Goal: Task Accomplishment & Management: Use online tool/utility

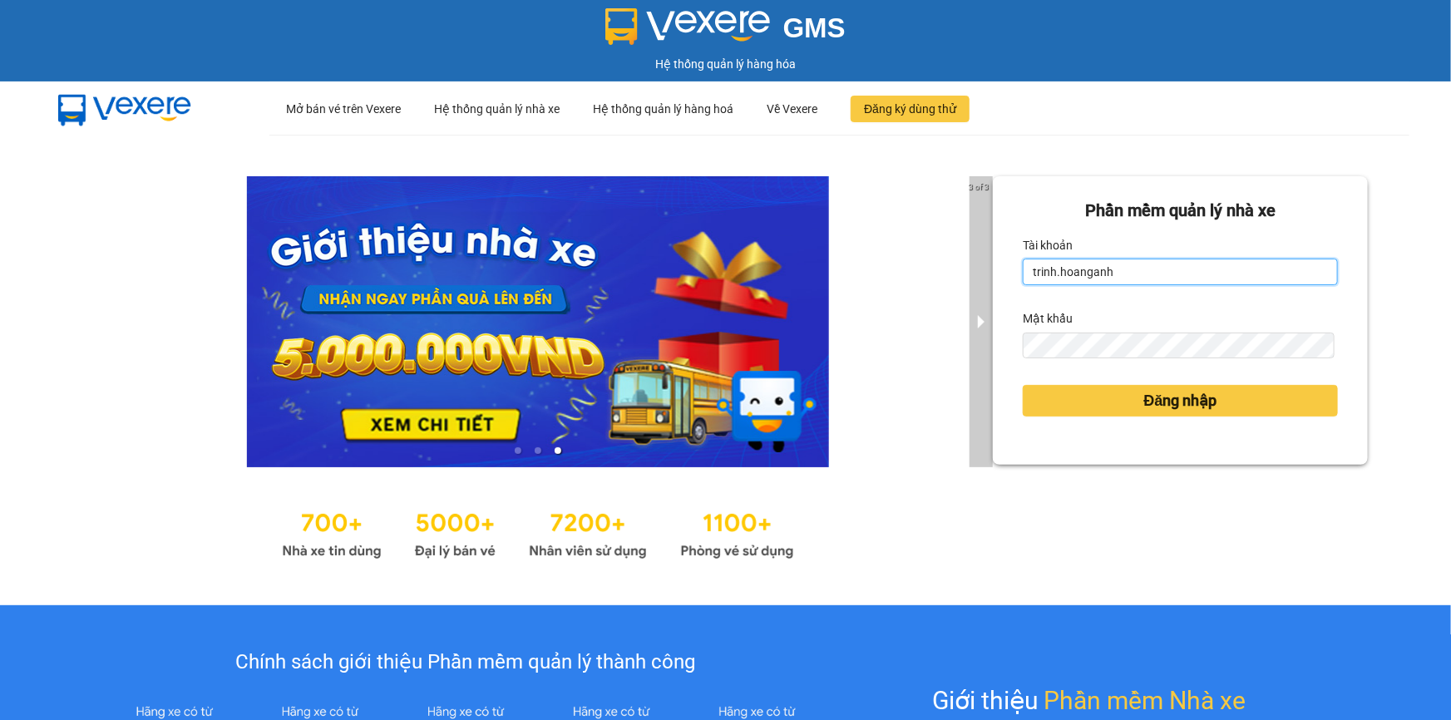
drag, startPoint x: 1122, startPoint y: 269, endPoint x: 978, endPoint y: 305, distance: 149.0
click at [982, 304] on div "3 of 3 Phần mềm quản lý nhà xe Tài khoản trinh.hoanganh Mật khẩu Đăng nhập" at bounding box center [725, 370] width 1451 height 471
type input "thientrang.hoanganh"
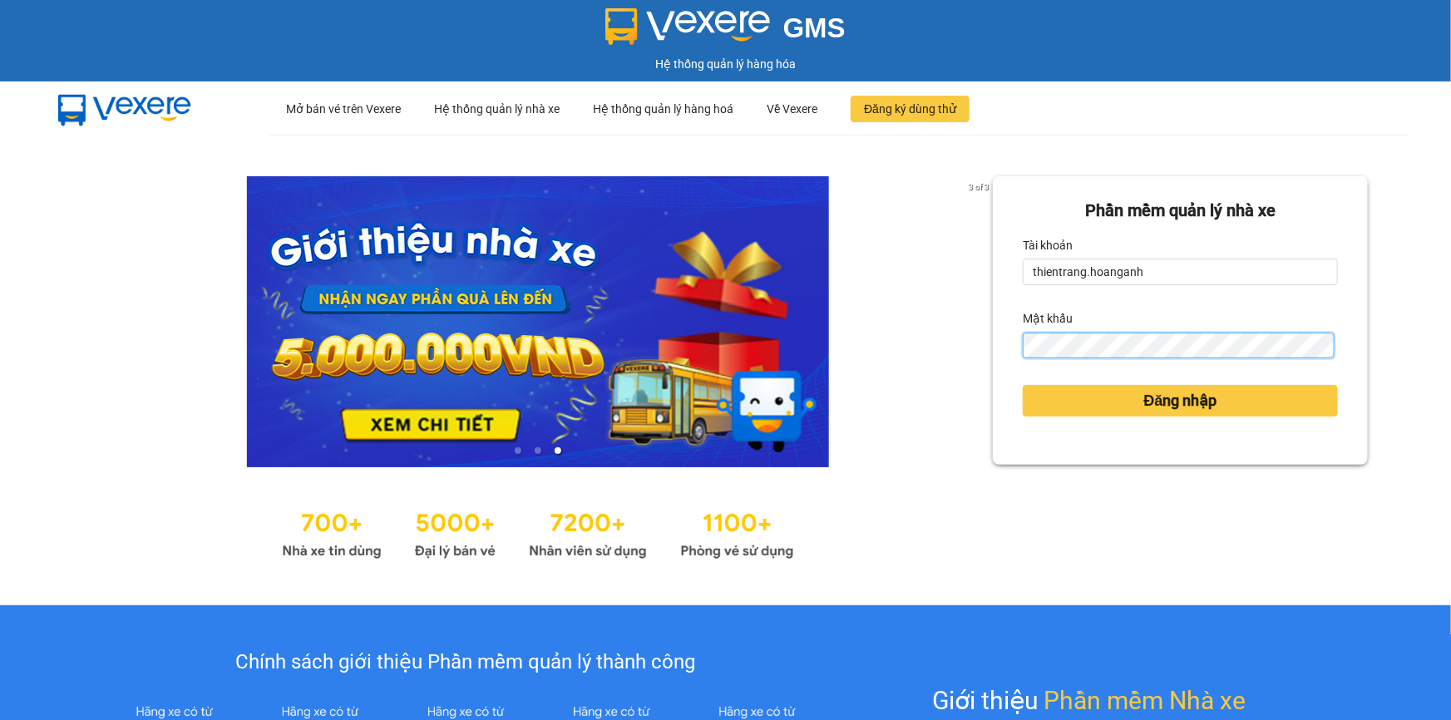
click at [916, 363] on div "3 of 3 Phần mềm quản lý nhà xe Tài khoản thientrang.hoanganh Mật khẩu Đăng nhập" at bounding box center [725, 370] width 1451 height 471
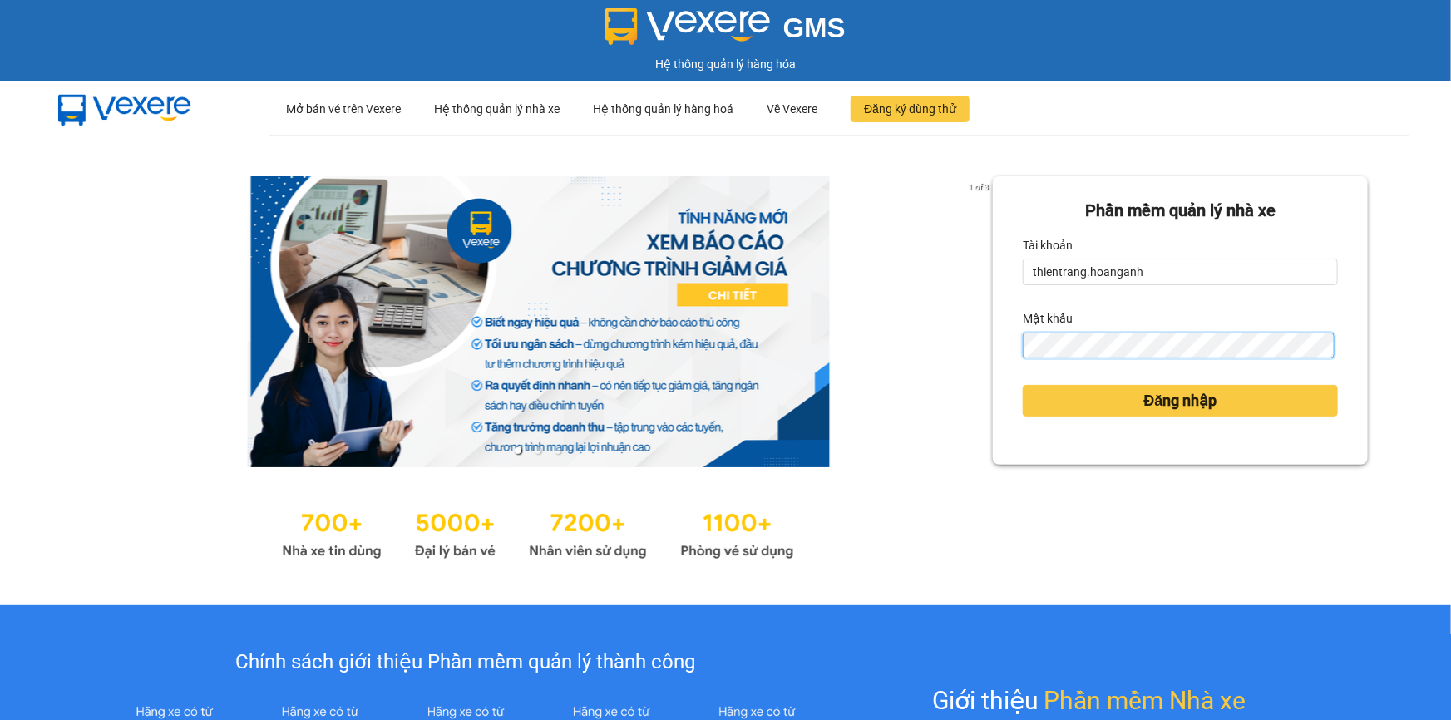
click at [1023, 385] on button "Đăng nhập" at bounding box center [1180, 401] width 315 height 32
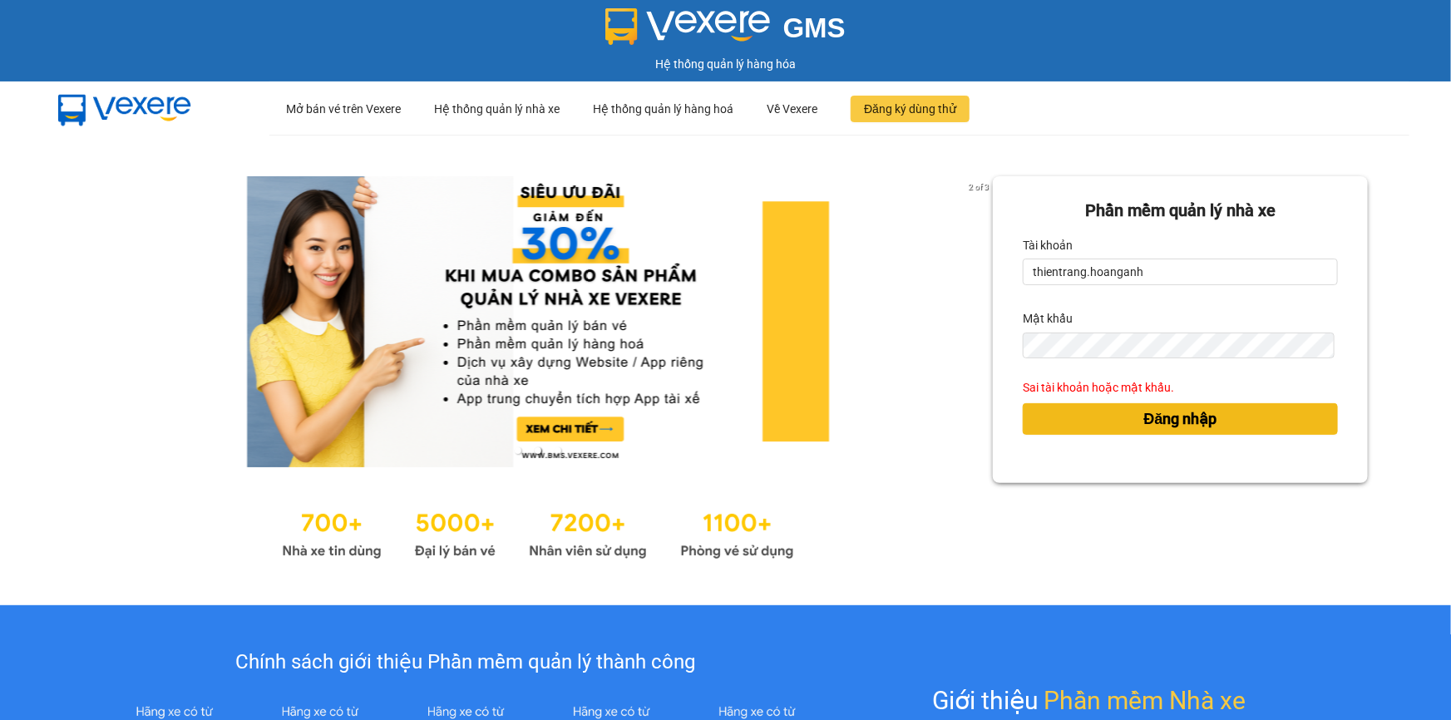
click at [1144, 416] on span "Đăng nhập" at bounding box center [1180, 418] width 73 height 23
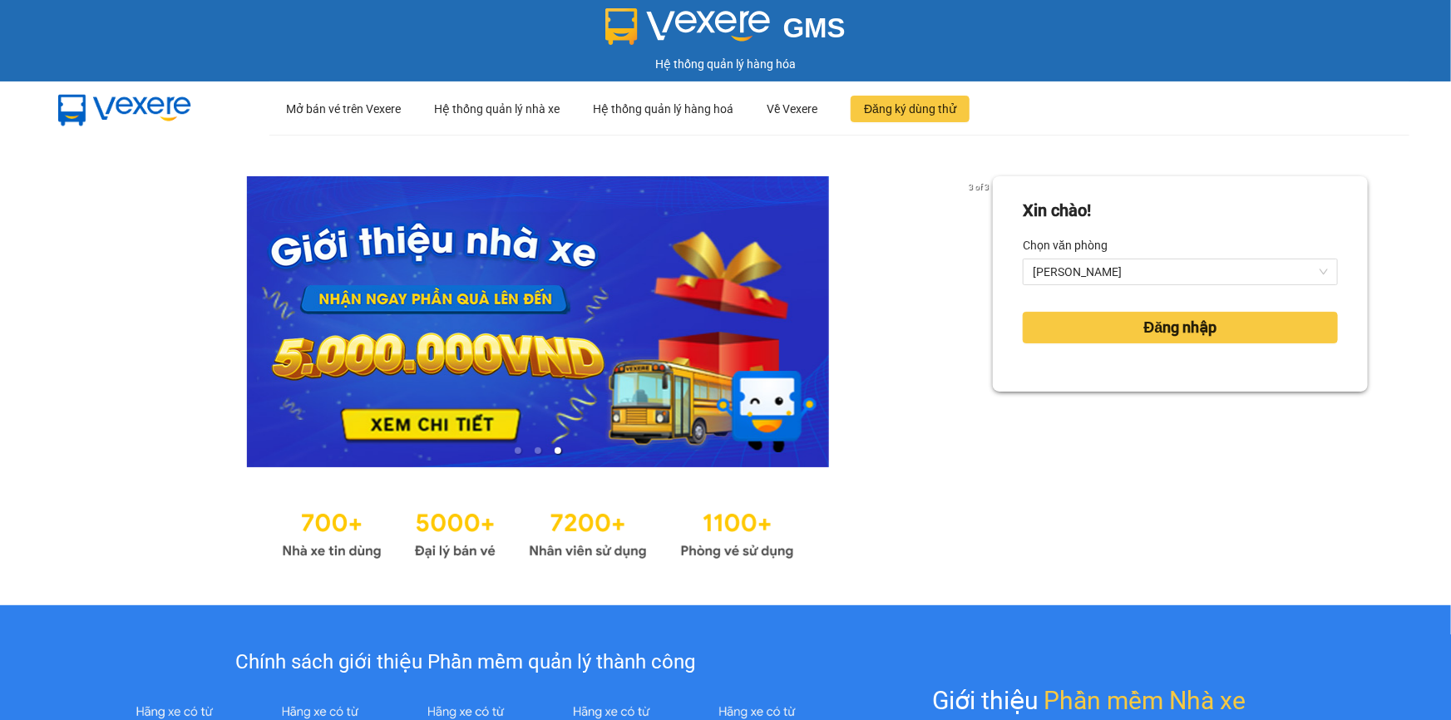
click at [1228, 348] on div "Đăng nhập" at bounding box center [1180, 327] width 315 height 45
click at [1246, 329] on button "Đăng nhập" at bounding box center [1180, 328] width 315 height 32
